Goal: Task Accomplishment & Management: Manage account settings

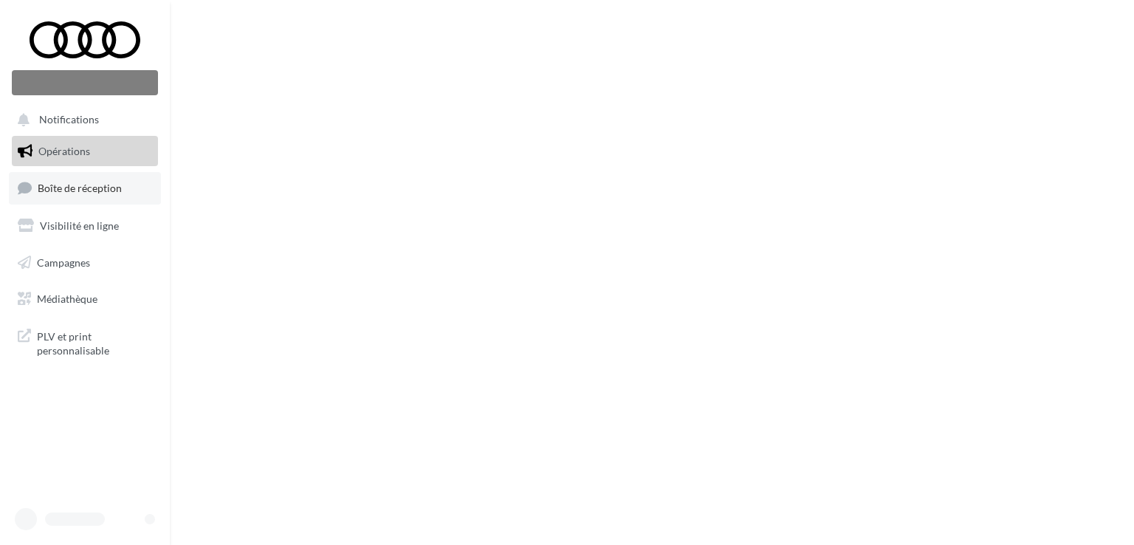
click at [44, 182] on span "Boîte de réception" at bounding box center [80, 188] width 84 height 13
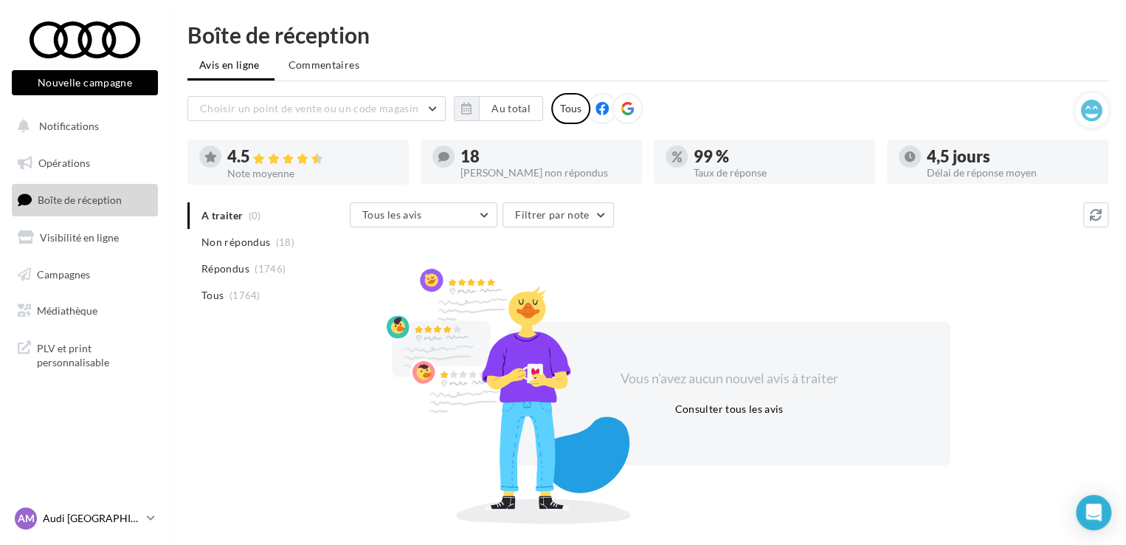
click at [87, 516] on p "Audi [GEOGRAPHIC_DATA]" at bounding box center [92, 518] width 98 height 15
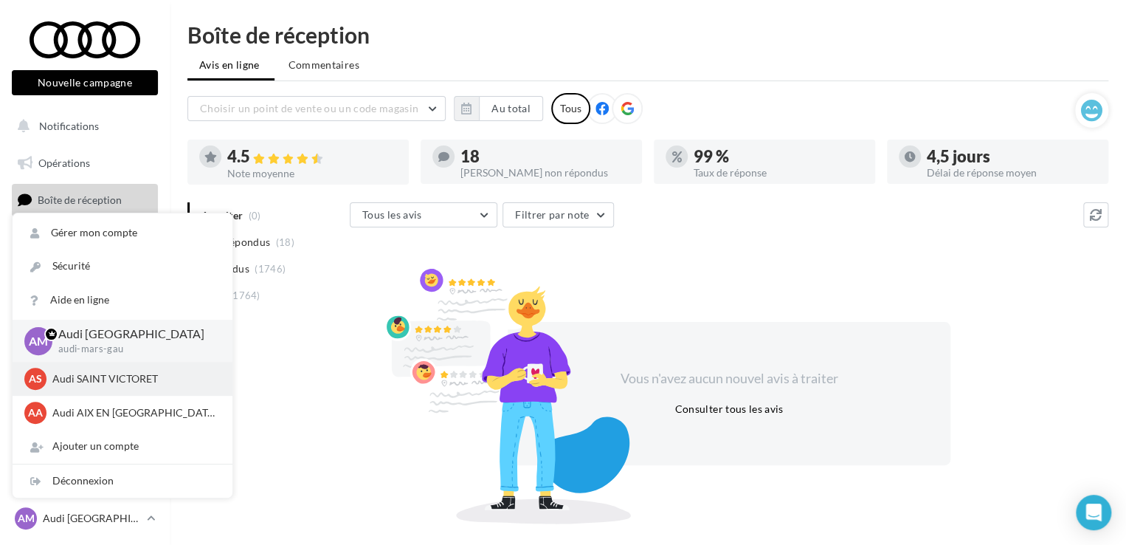
click at [64, 376] on p "Audi SAINT VICTORET" at bounding box center [133, 378] width 162 height 15
